Goal: Task Accomplishment & Management: Manage account settings

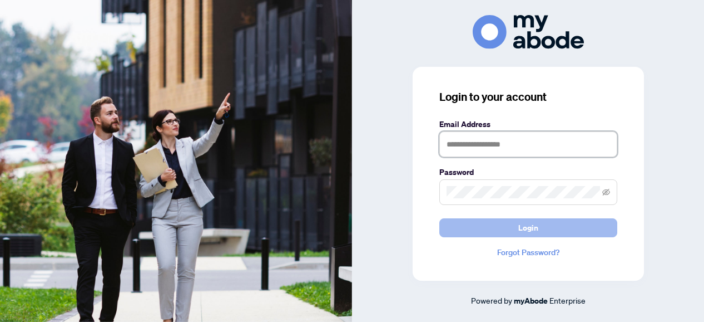
type input "**********"
click at [469, 223] on button "Login" at bounding box center [529, 227] width 178 height 19
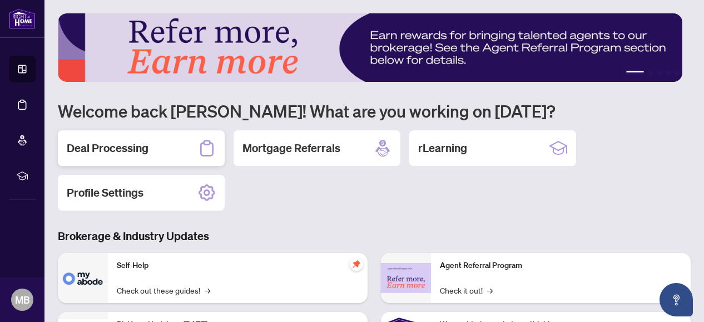
click at [98, 150] on h2 "Deal Processing" at bounding box center [108, 148] width 82 height 16
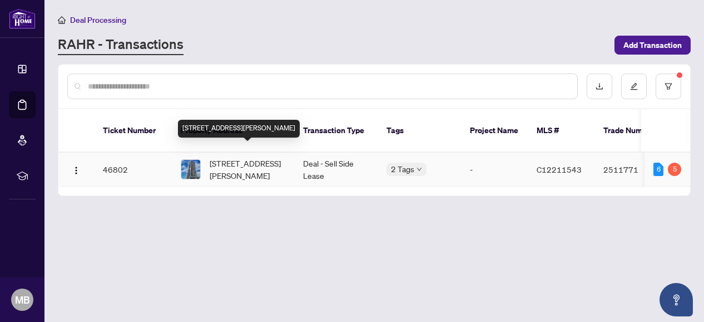
click at [249, 157] on span "[STREET_ADDRESS][PERSON_NAME]" at bounding box center [248, 169] width 76 height 24
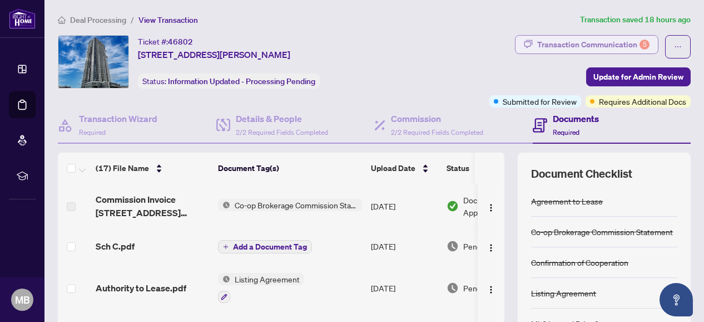
click at [562, 43] on div "Transaction Communication 5" at bounding box center [594, 45] width 112 height 18
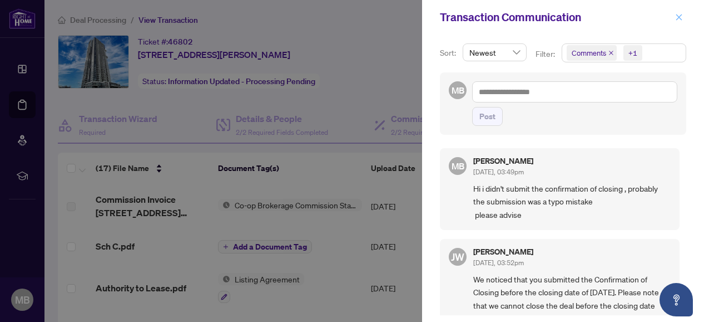
click at [680, 20] on icon "close" at bounding box center [680, 17] width 8 height 8
